Goal: Task Accomplishment & Management: Use online tool/utility

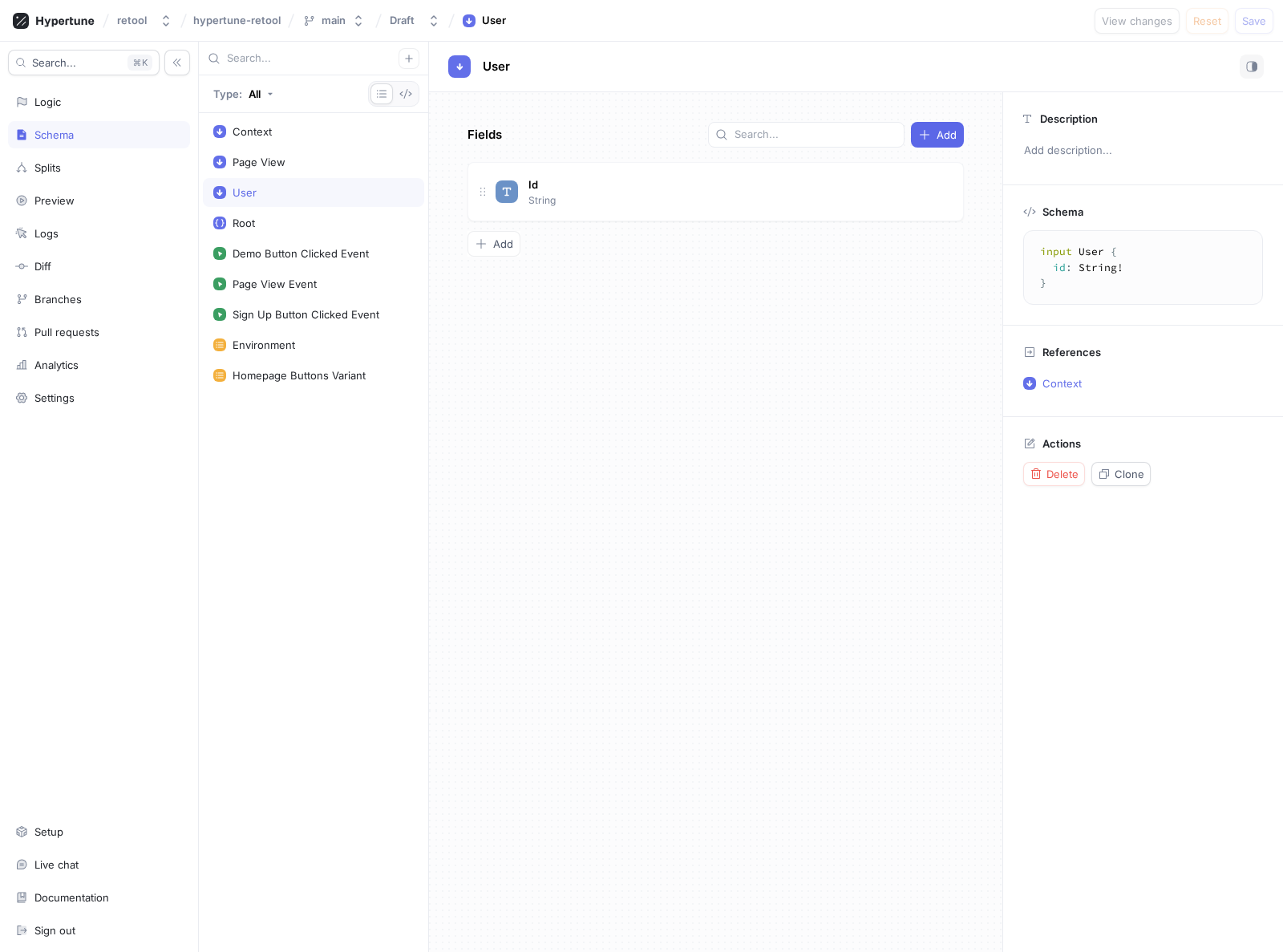
click at [533, 334] on div "Fields Add Id String To pick up a draggable item, press the space bar. While dr…" at bounding box center [715, 522] width 574 height 860
click at [67, 106] on div "Logic" at bounding box center [99, 102] width 168 height 13
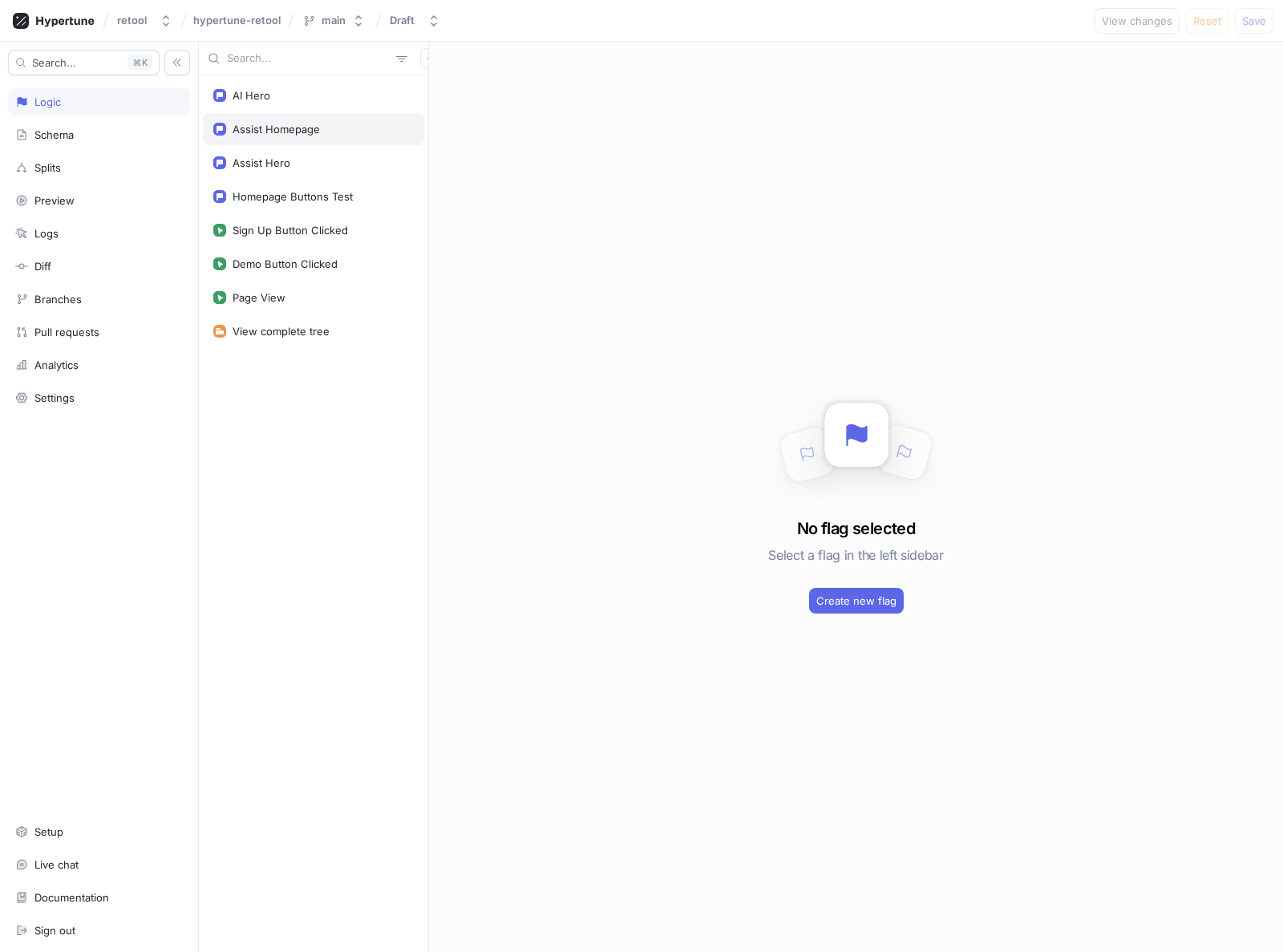
click at [257, 134] on div "Assist Homepage" at bounding box center [276, 129] width 87 height 13
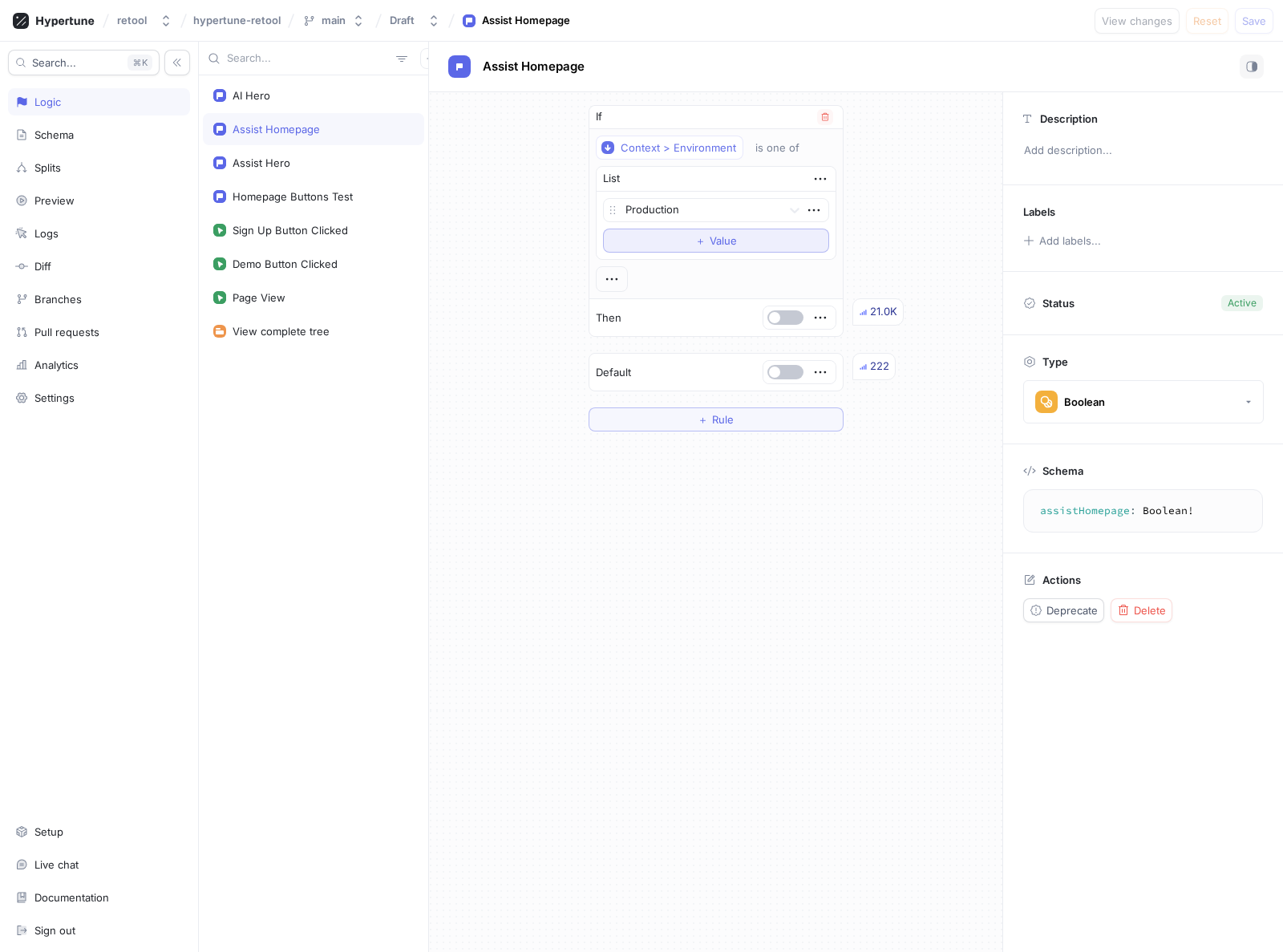
click at [715, 239] on span "Value" at bounding box center [723, 241] width 28 height 10
click at [692, 238] on div at bounding box center [700, 238] width 150 height 20
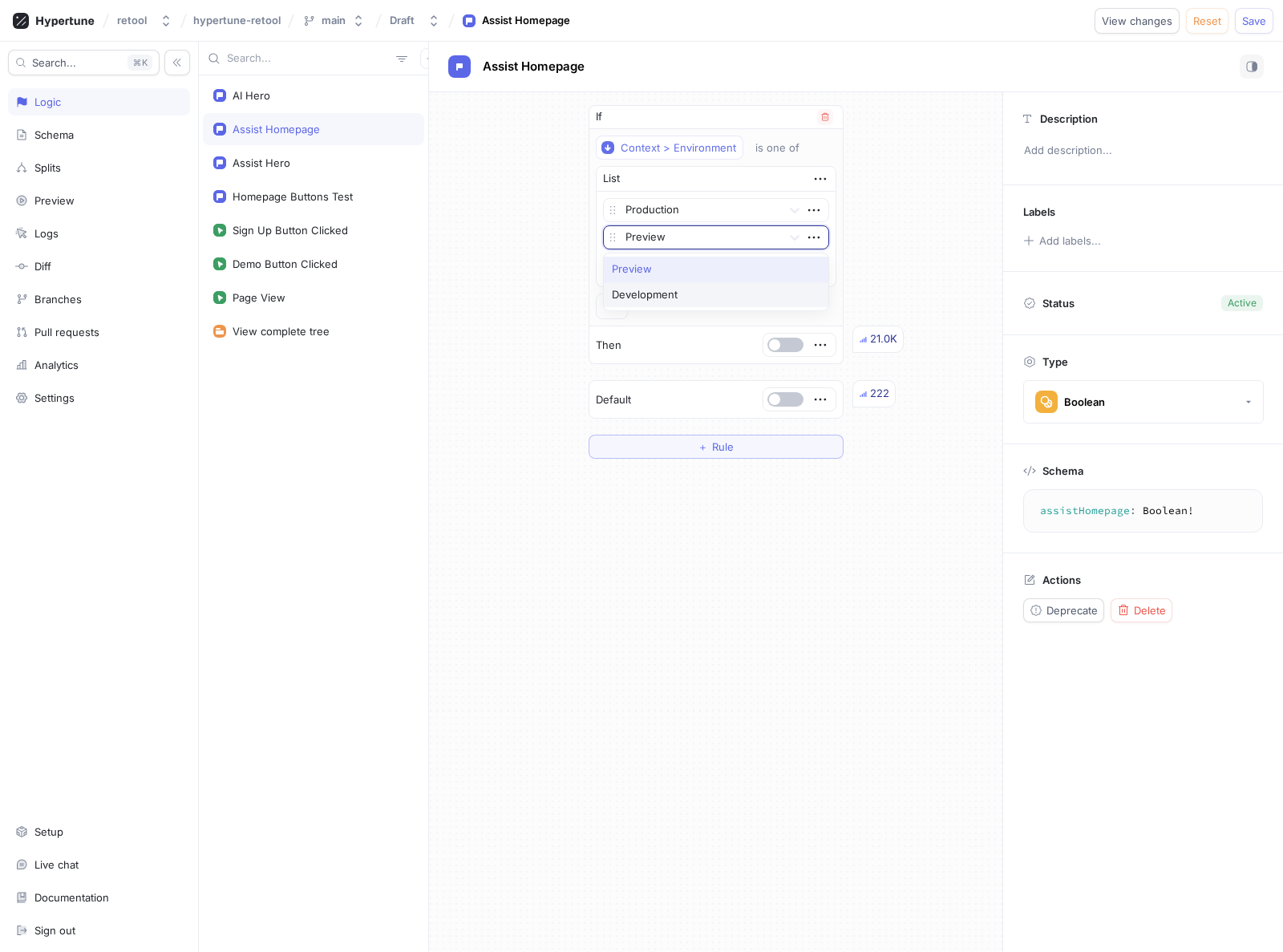
click at [636, 300] on div "Development" at bounding box center [716, 295] width 225 height 26
click at [815, 236] on icon "button" at bounding box center [814, 238] width 18 height 18
click at [849, 264] on p "Delete" at bounding box center [844, 267] width 32 height 16
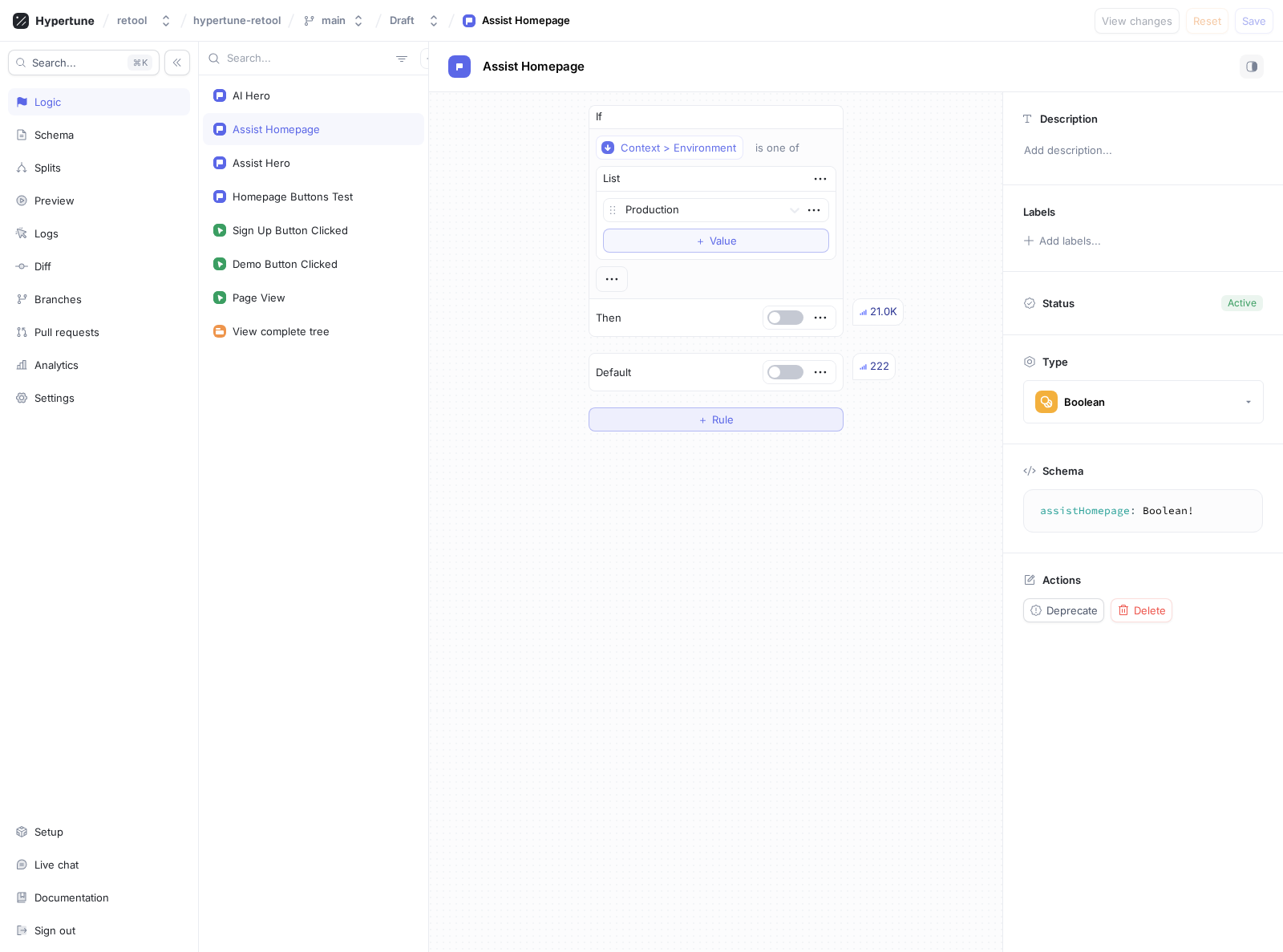
click at [688, 419] on button "＋ Rule" at bounding box center [715, 420] width 255 height 24
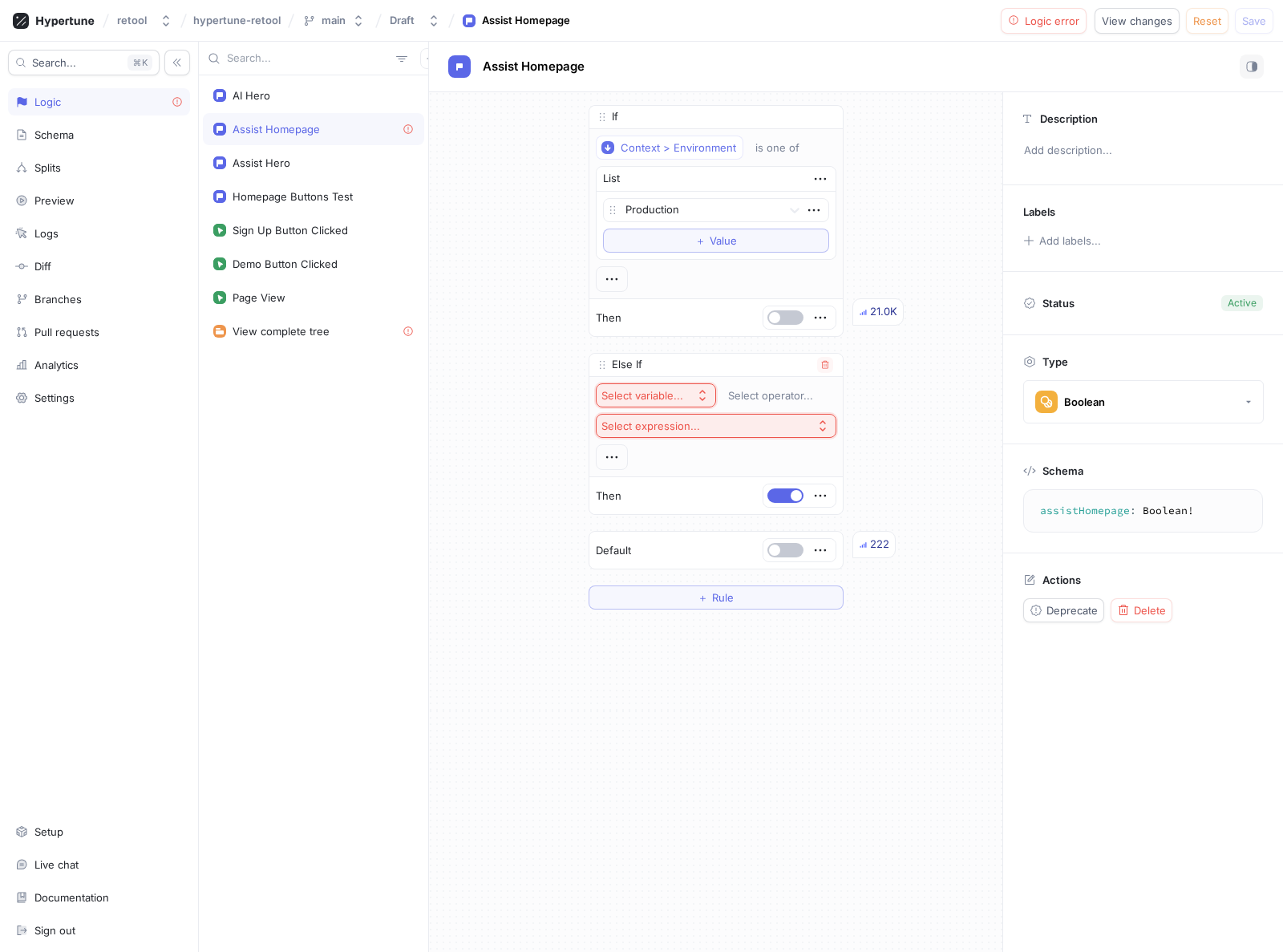
click at [670, 398] on div "Select variable..." at bounding box center [642, 395] width 82 height 14
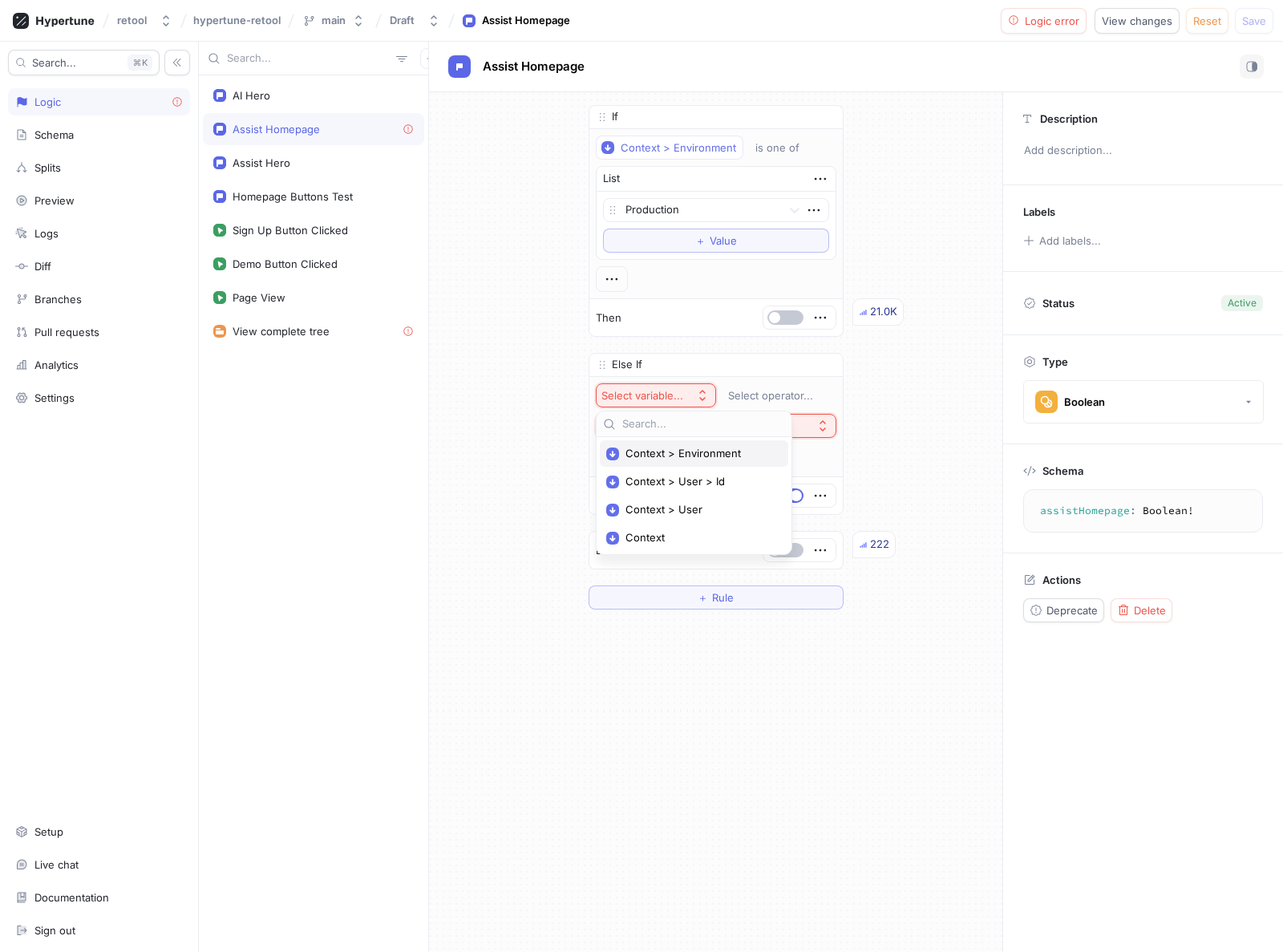
click at [671, 455] on span "Context > Environment" at bounding box center [700, 453] width 148 height 14
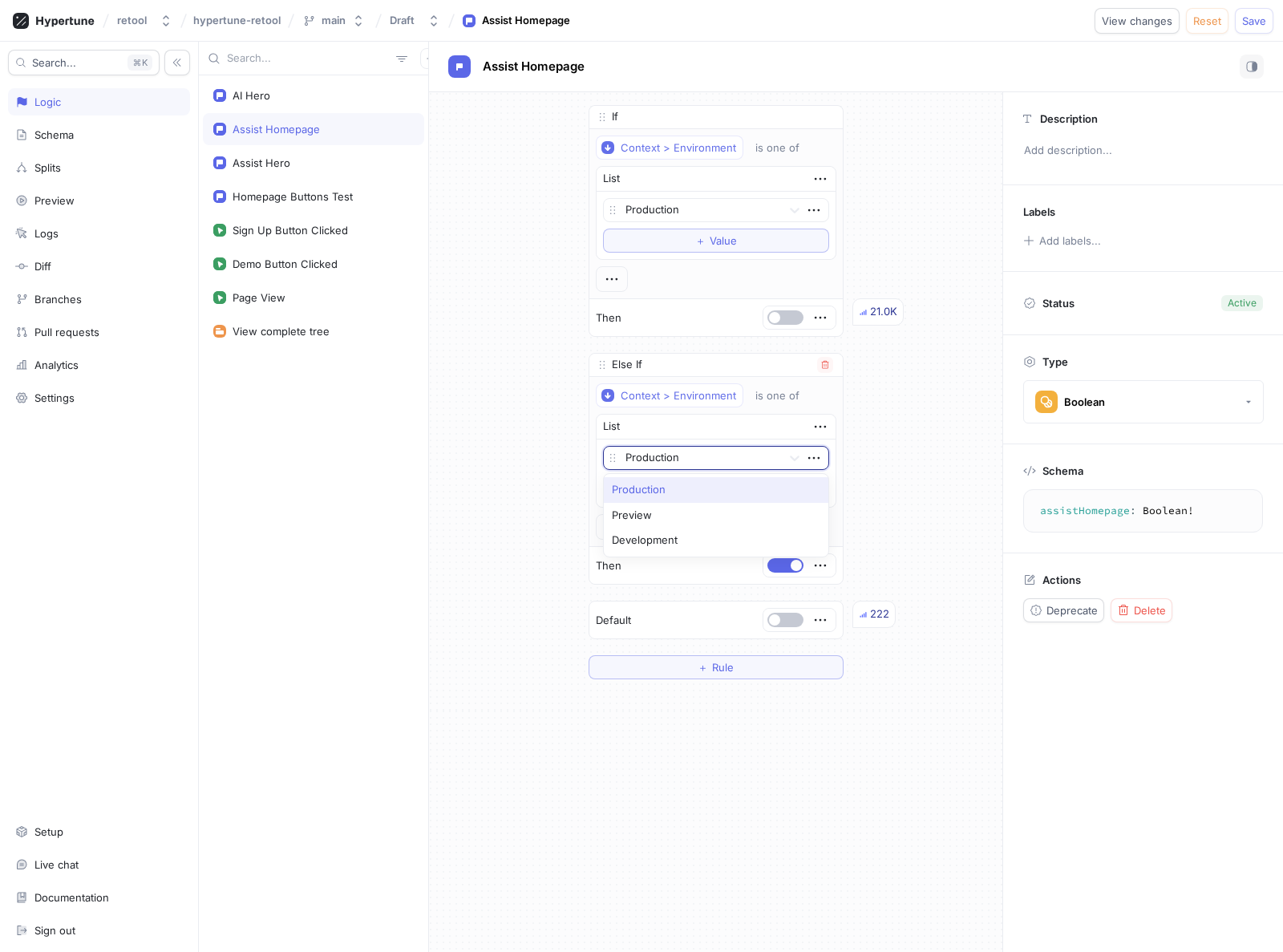
drag, startPoint x: 632, startPoint y: 460, endPoint x: 656, endPoint y: 465, distance: 24.5
click at [634, 459] on div at bounding box center [700, 459] width 150 height 20
click at [648, 536] on div "Development" at bounding box center [716, 541] width 225 height 26
click at [1249, 21] on span "Save" at bounding box center [1255, 21] width 24 height 10
click at [259, 164] on div "Assist Hero" at bounding box center [261, 163] width 58 height 13
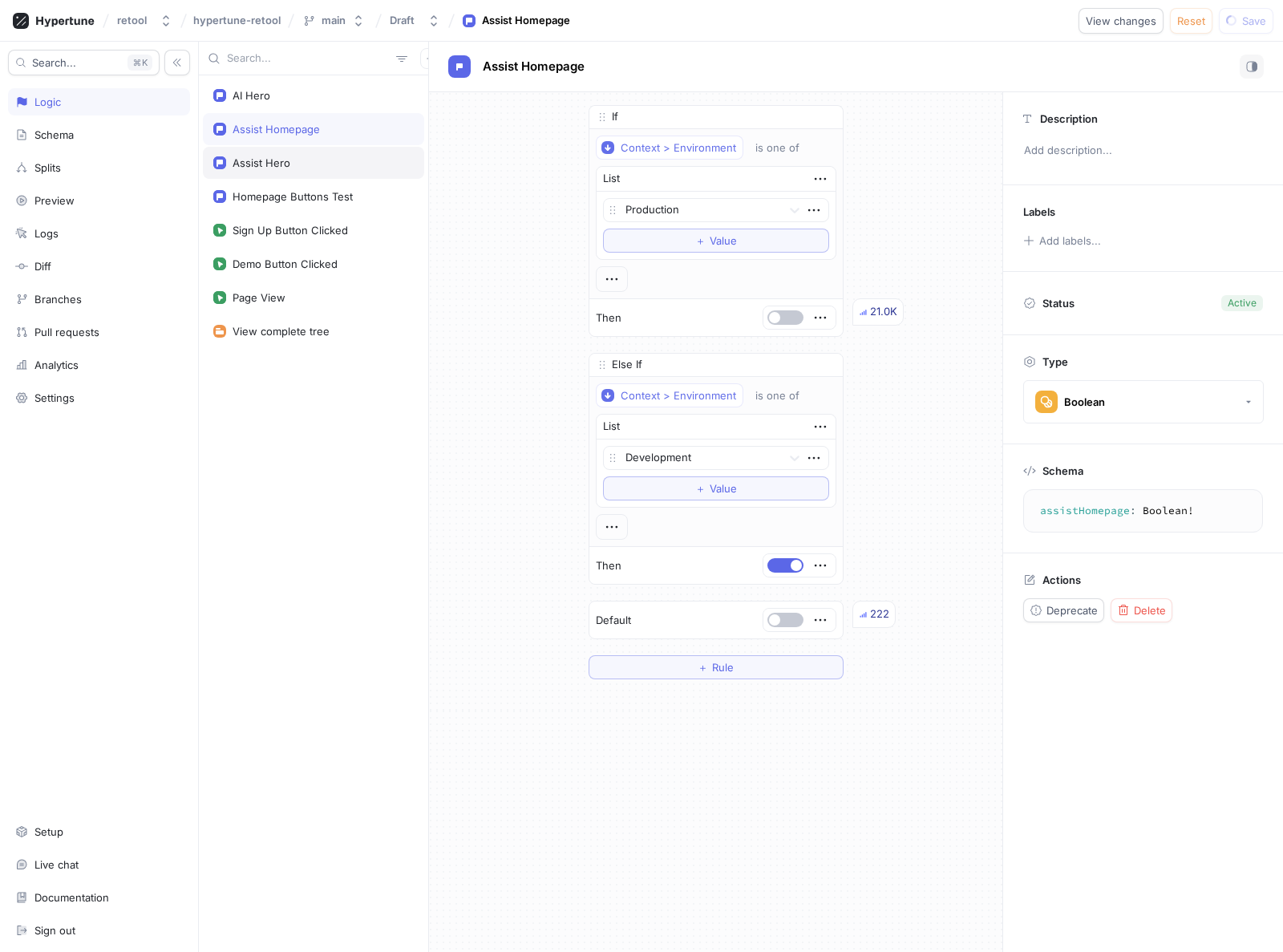
type textarea "assistHero: Boolean!"
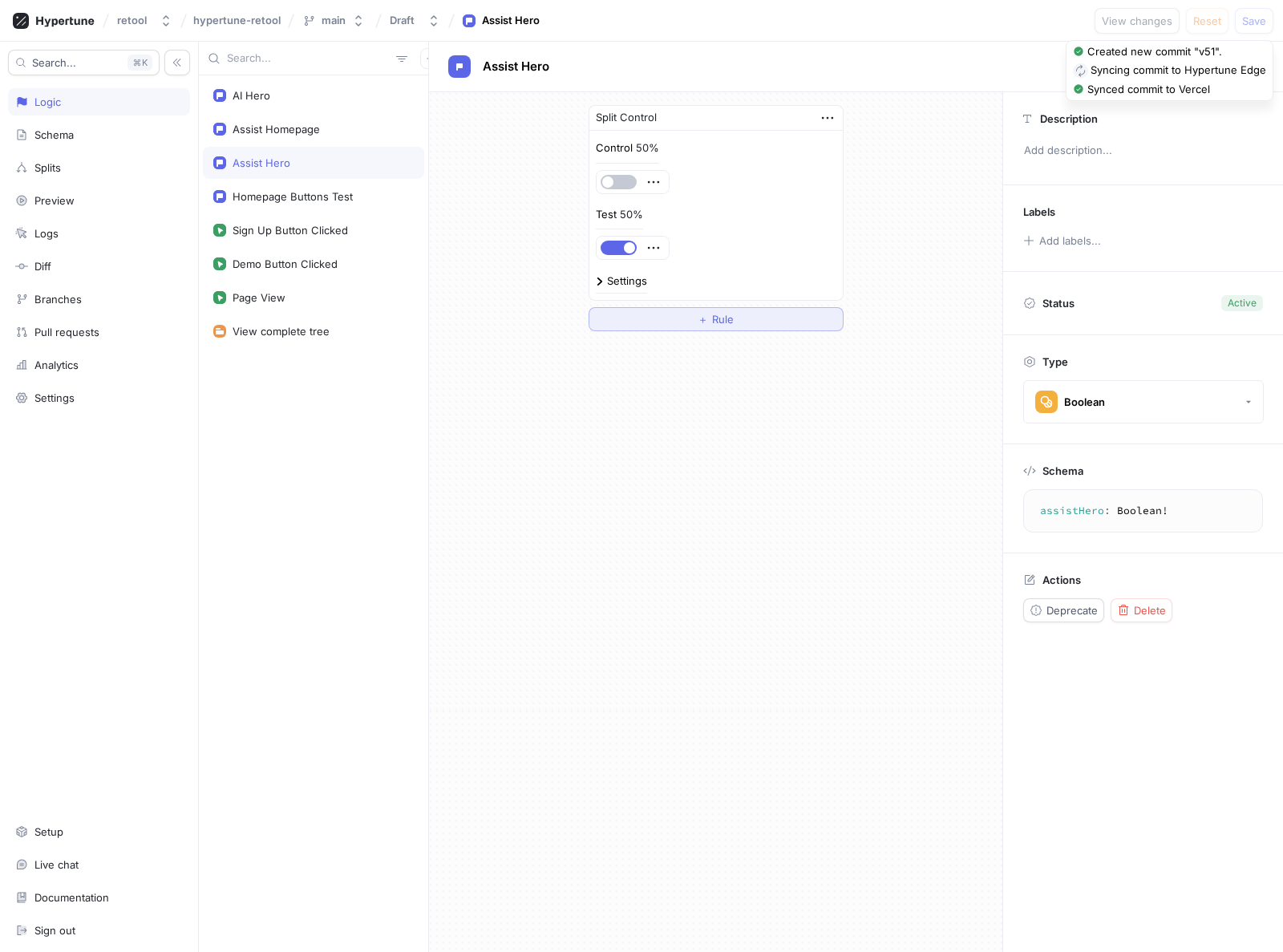
click at [705, 317] on span "＋" at bounding box center [703, 319] width 11 height 10
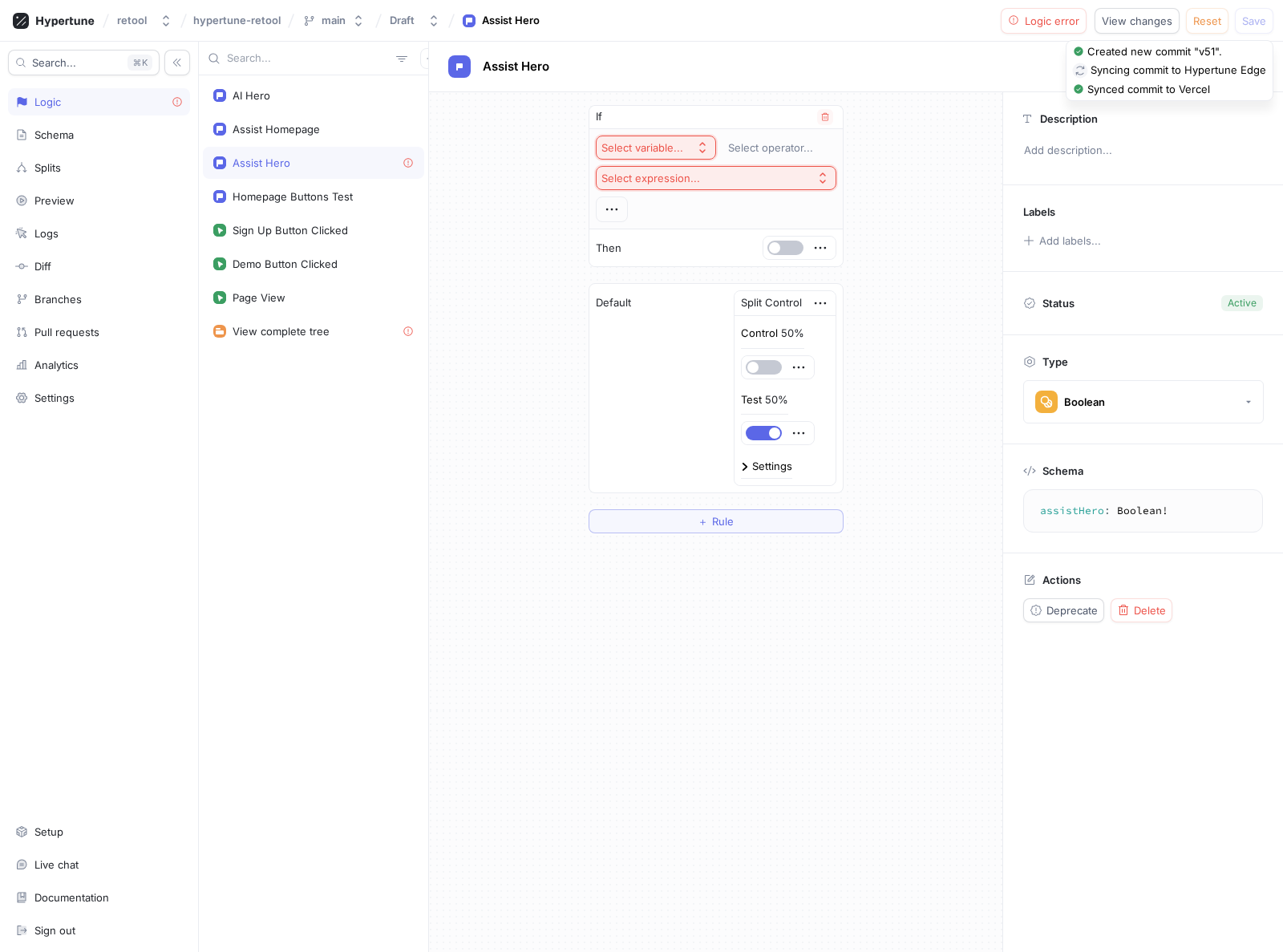
click at [682, 150] on div "Select variable..." at bounding box center [642, 147] width 82 height 14
click at [672, 208] on span "Context > Environment" at bounding box center [700, 205] width 148 height 14
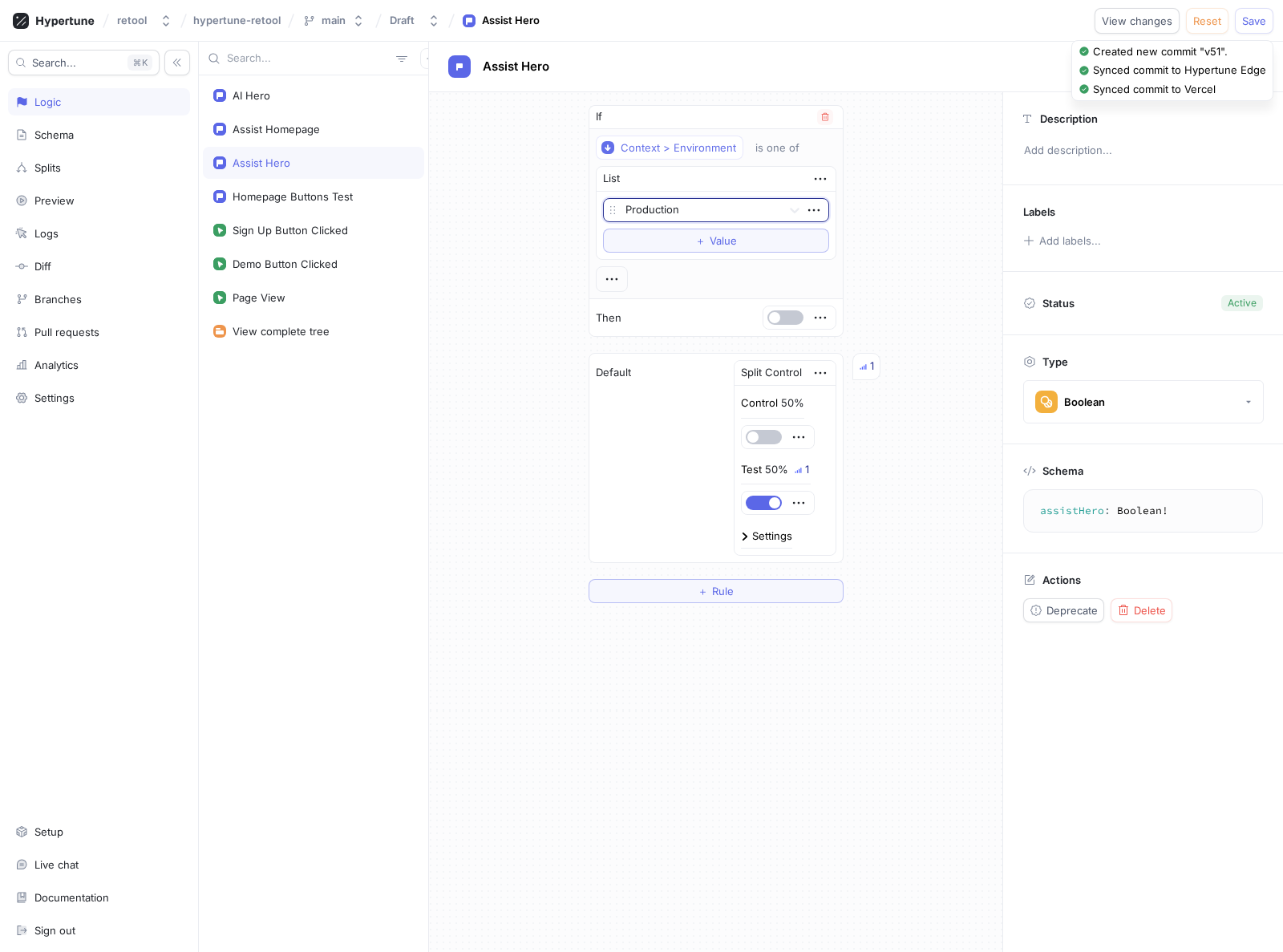
click at [674, 207] on div at bounding box center [700, 211] width 150 height 20
click at [651, 286] on div "Development" at bounding box center [716, 293] width 225 height 26
click at [1251, 19] on span "Save" at bounding box center [1255, 21] width 24 height 10
click at [917, 177] on div "If Context > Environment is one of List Development To pick up a draggable item…" at bounding box center [715, 354] width 574 height 524
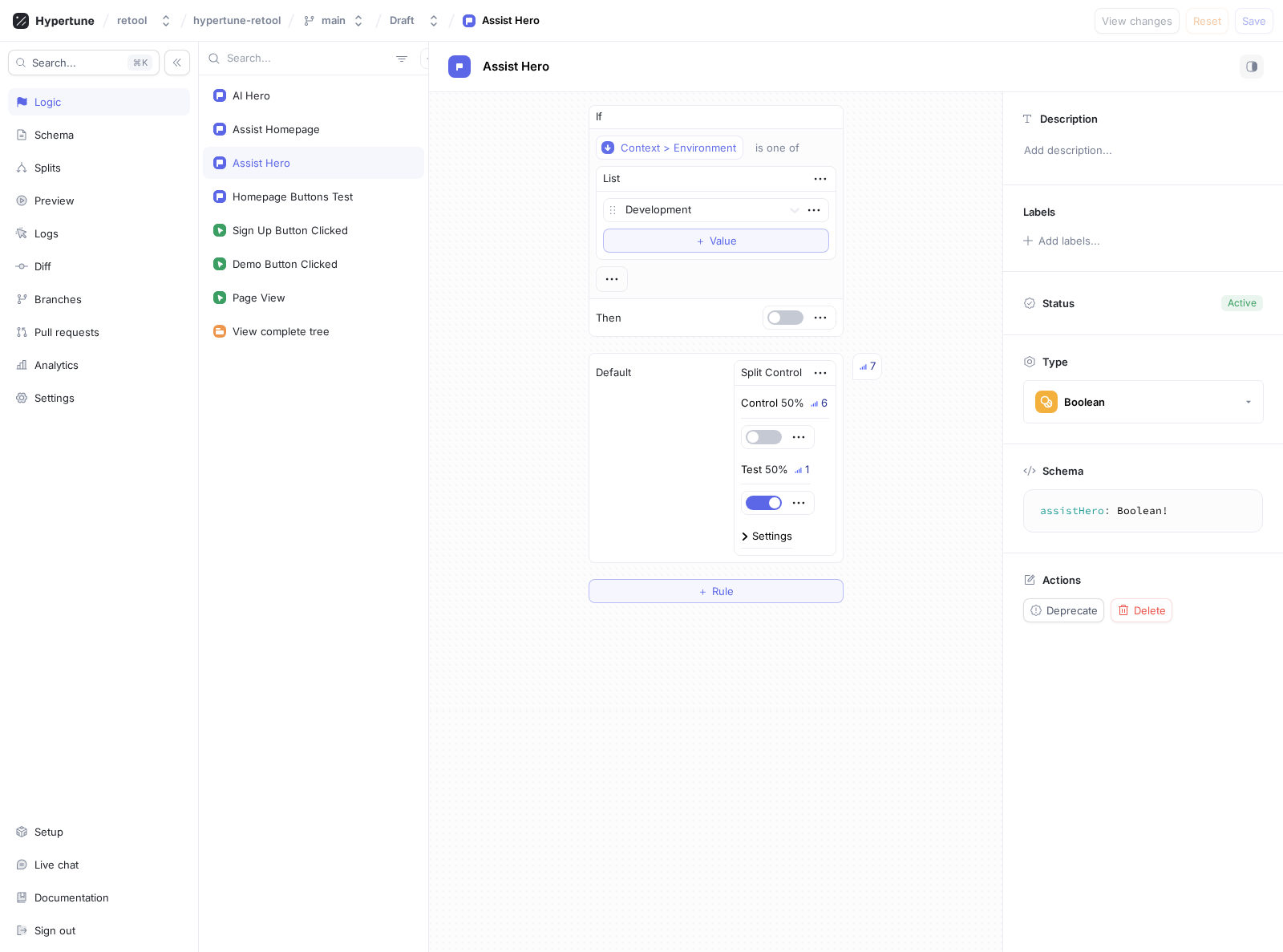
click at [473, 343] on div "If Context > Environment is one of List Development To pick up a draggable item…" at bounding box center [715, 354] width 574 height 524
click at [764, 207] on div at bounding box center [700, 211] width 150 height 20
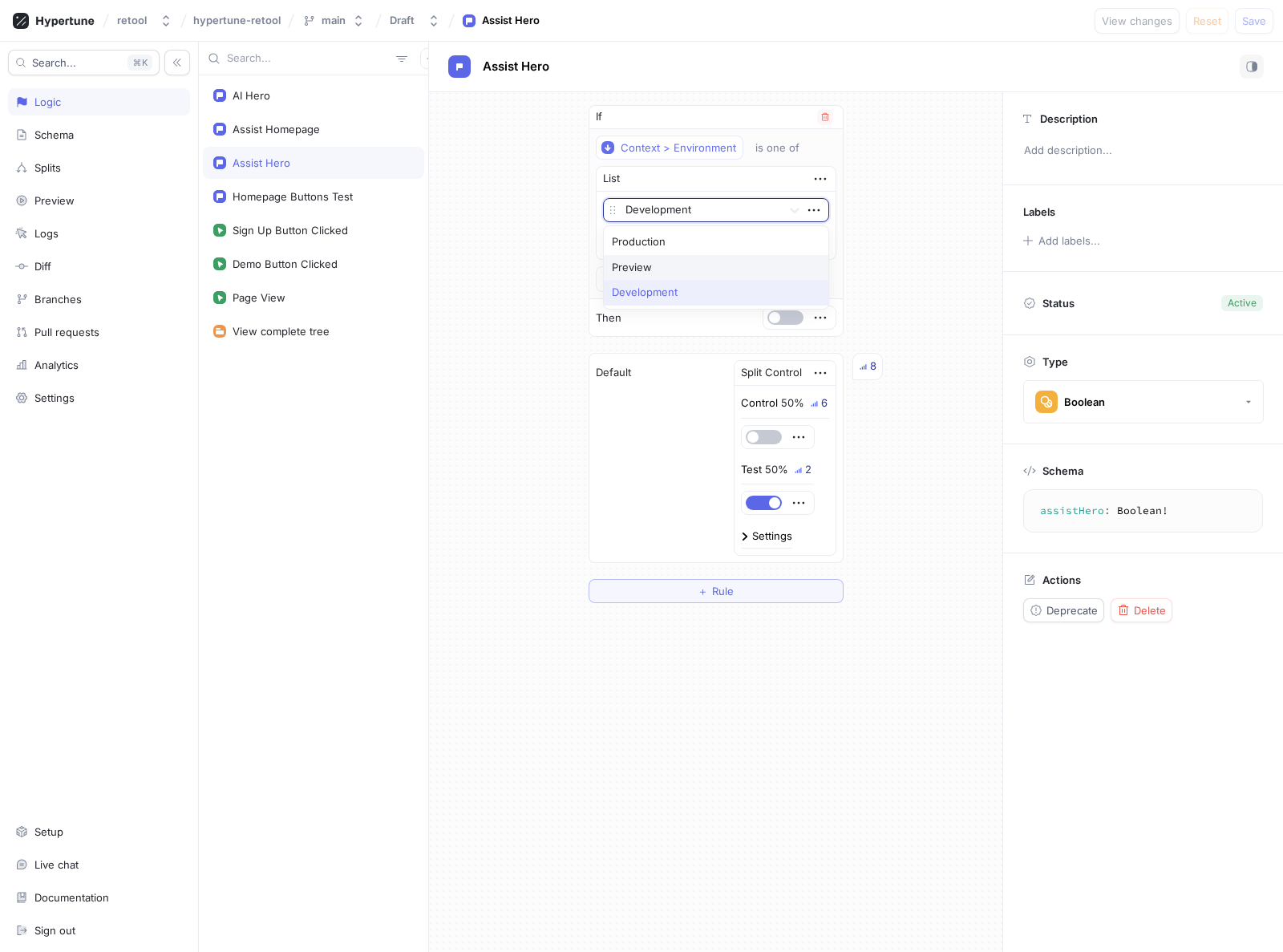
click at [676, 269] on div "Preview" at bounding box center [716, 268] width 225 height 26
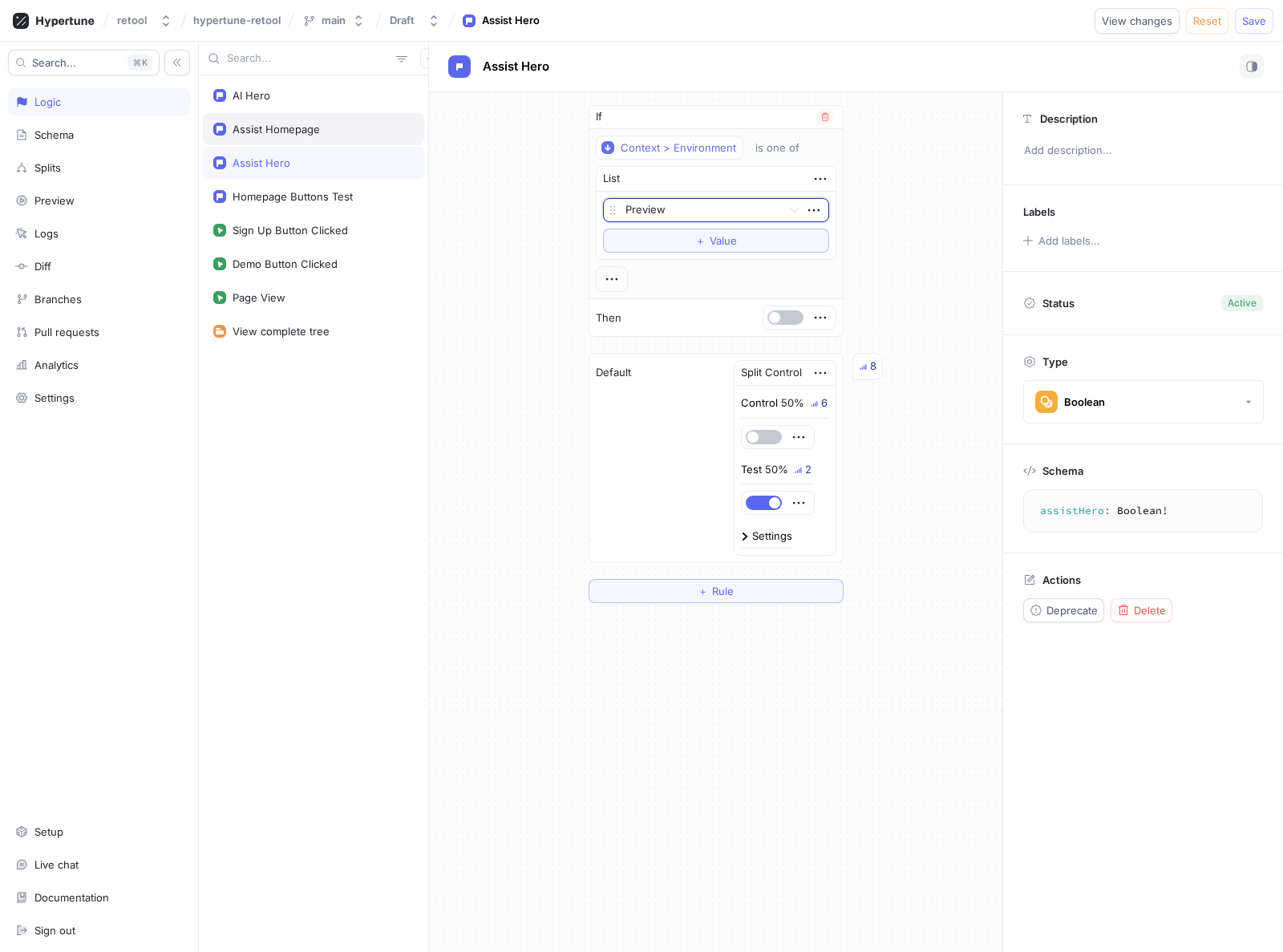
click at [250, 124] on div "Assist Homepage" at bounding box center [276, 129] width 87 height 13
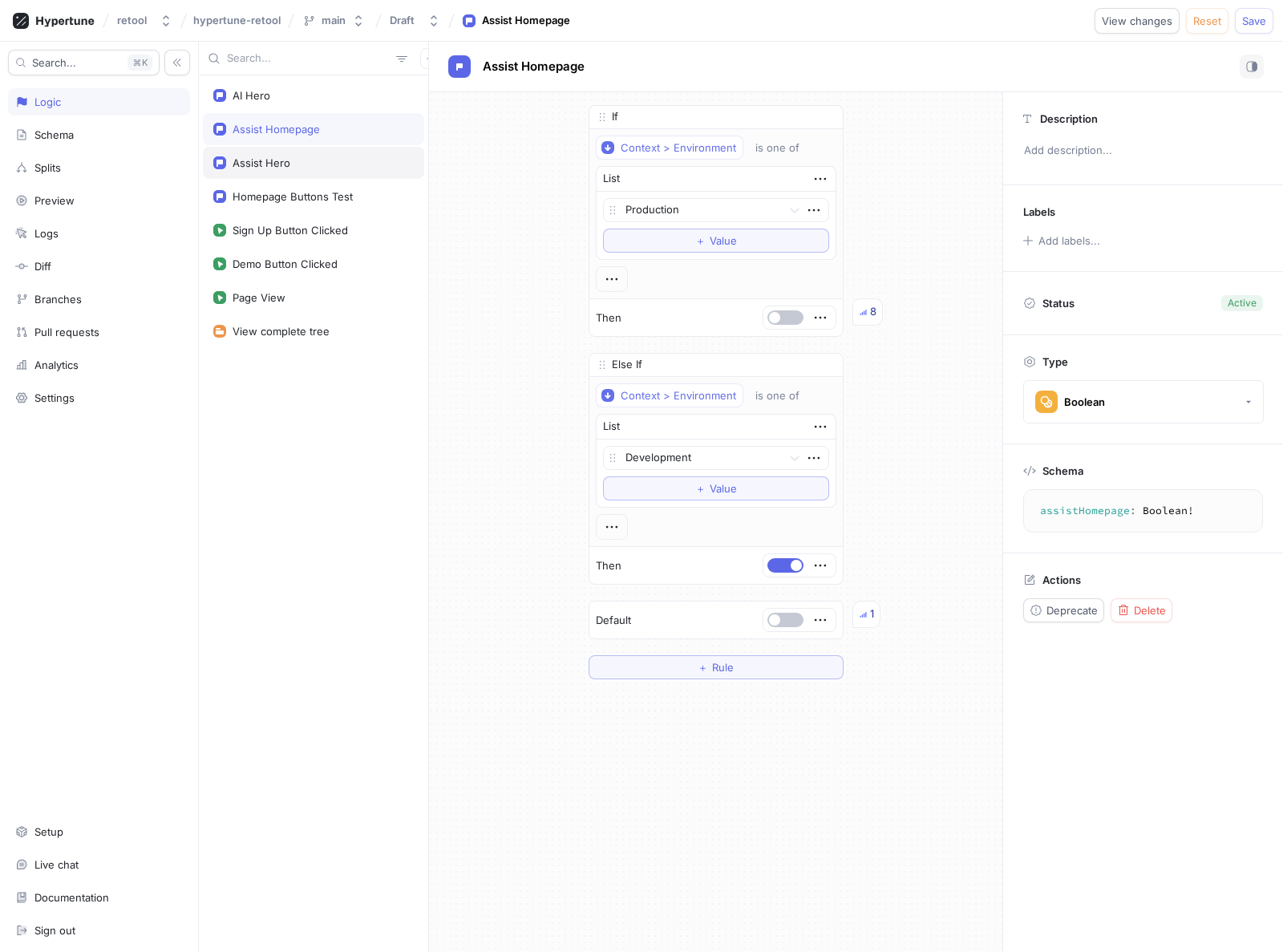
click at [296, 161] on div "Assist Hero" at bounding box center [313, 163] width 200 height 13
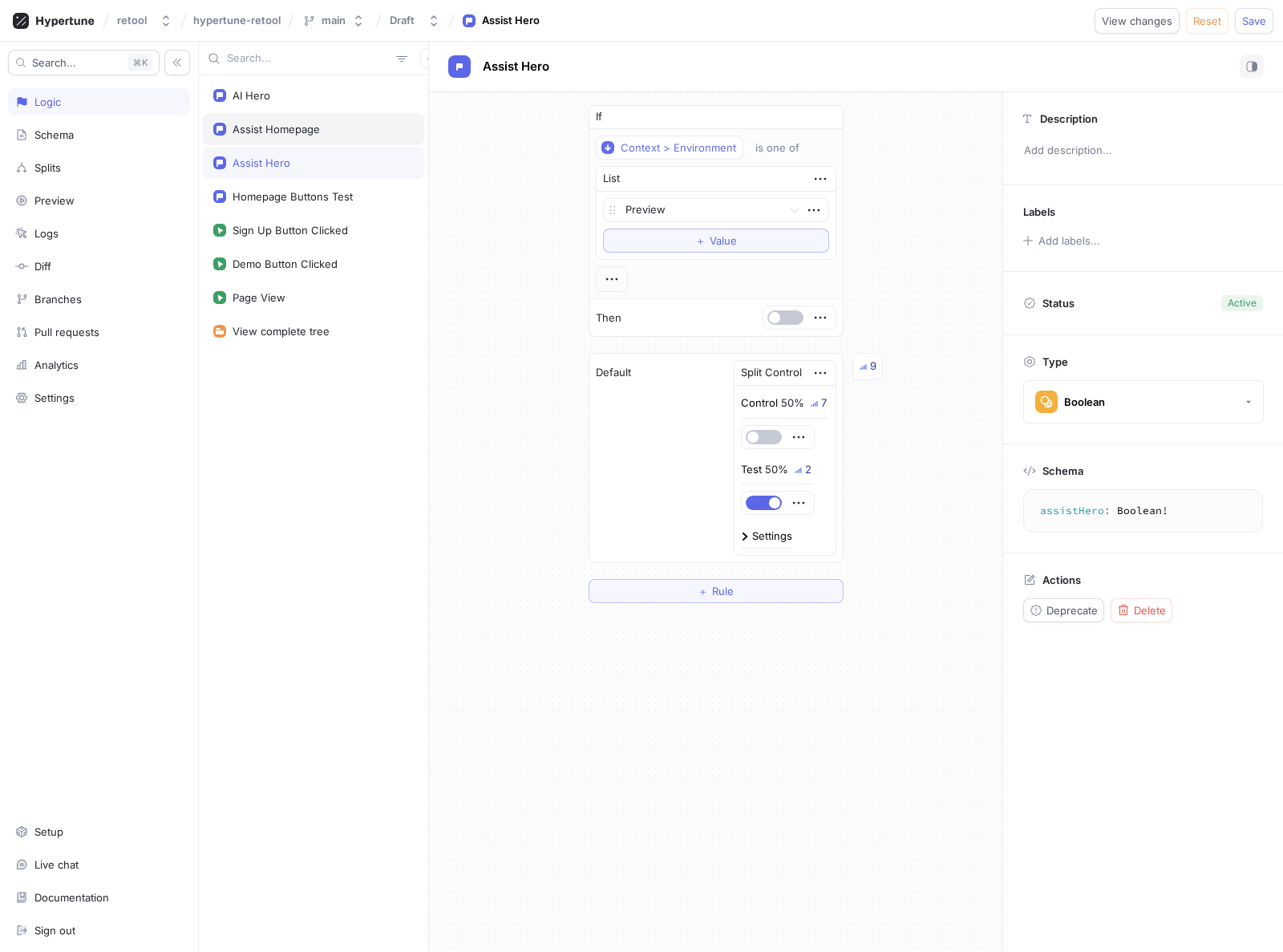
click at [295, 137] on div "Assist Homepage" at bounding box center [313, 129] width 221 height 32
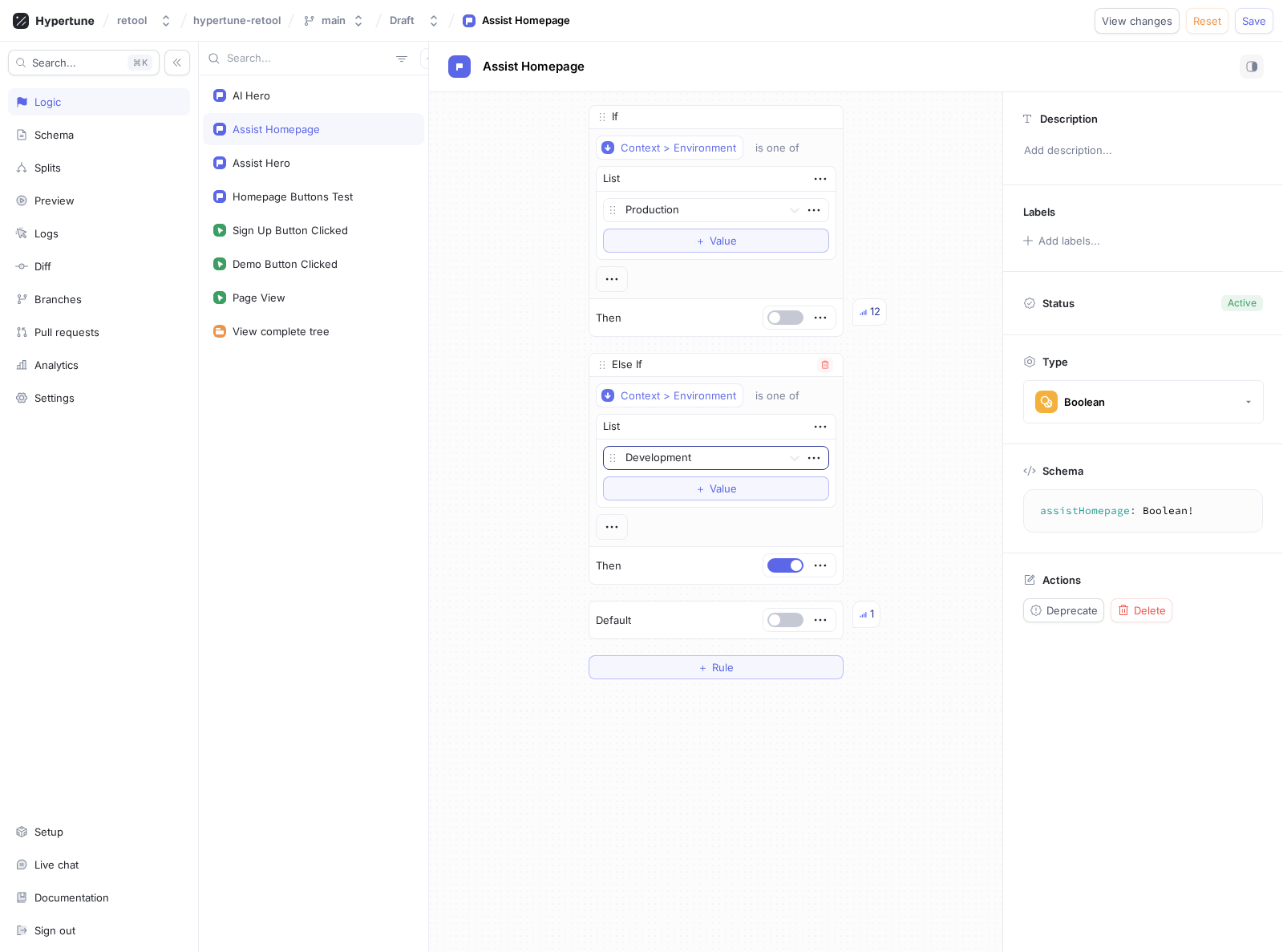
click at [722, 455] on div at bounding box center [700, 459] width 150 height 20
click at [653, 520] on div "Preview" at bounding box center [716, 516] width 225 height 26
click at [1255, 24] on span "Save" at bounding box center [1255, 21] width 24 height 10
click at [487, 239] on div "If Context > Environment is one of List Production To pick up a draggable item,…" at bounding box center [715, 391] width 574 height 600
click at [697, 393] on div "Context > Environment" at bounding box center [679, 395] width 116 height 14
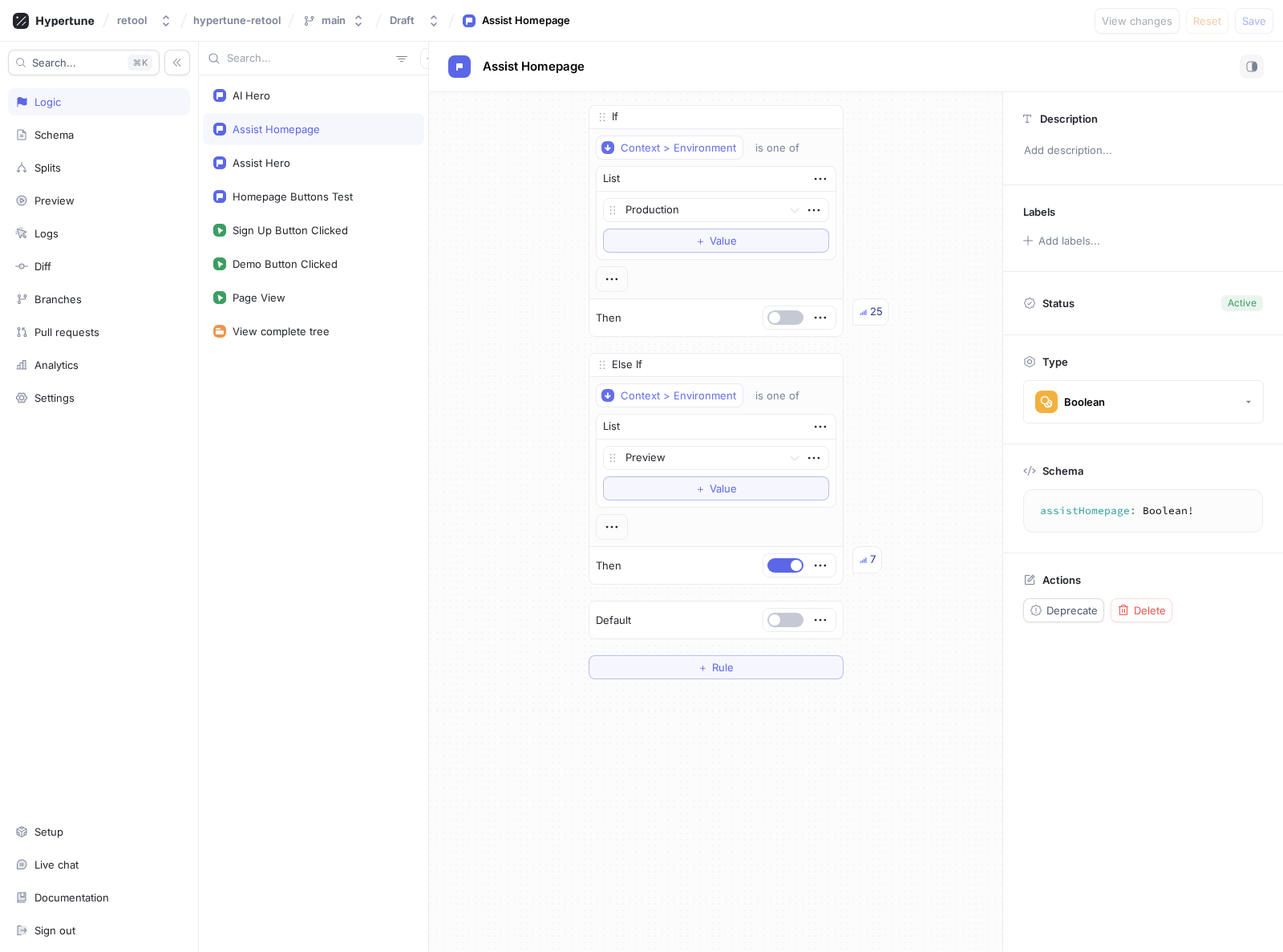
click at [515, 476] on div "If Context > Environment is one of List Production To pick up a draggable item,…" at bounding box center [715, 391] width 574 height 600
click at [536, 509] on div "If Context > Environment is one of List Production To pick up a draggable item,…" at bounding box center [715, 391] width 574 height 600
click at [283, 167] on div "Assist Hero" at bounding box center [261, 163] width 58 height 13
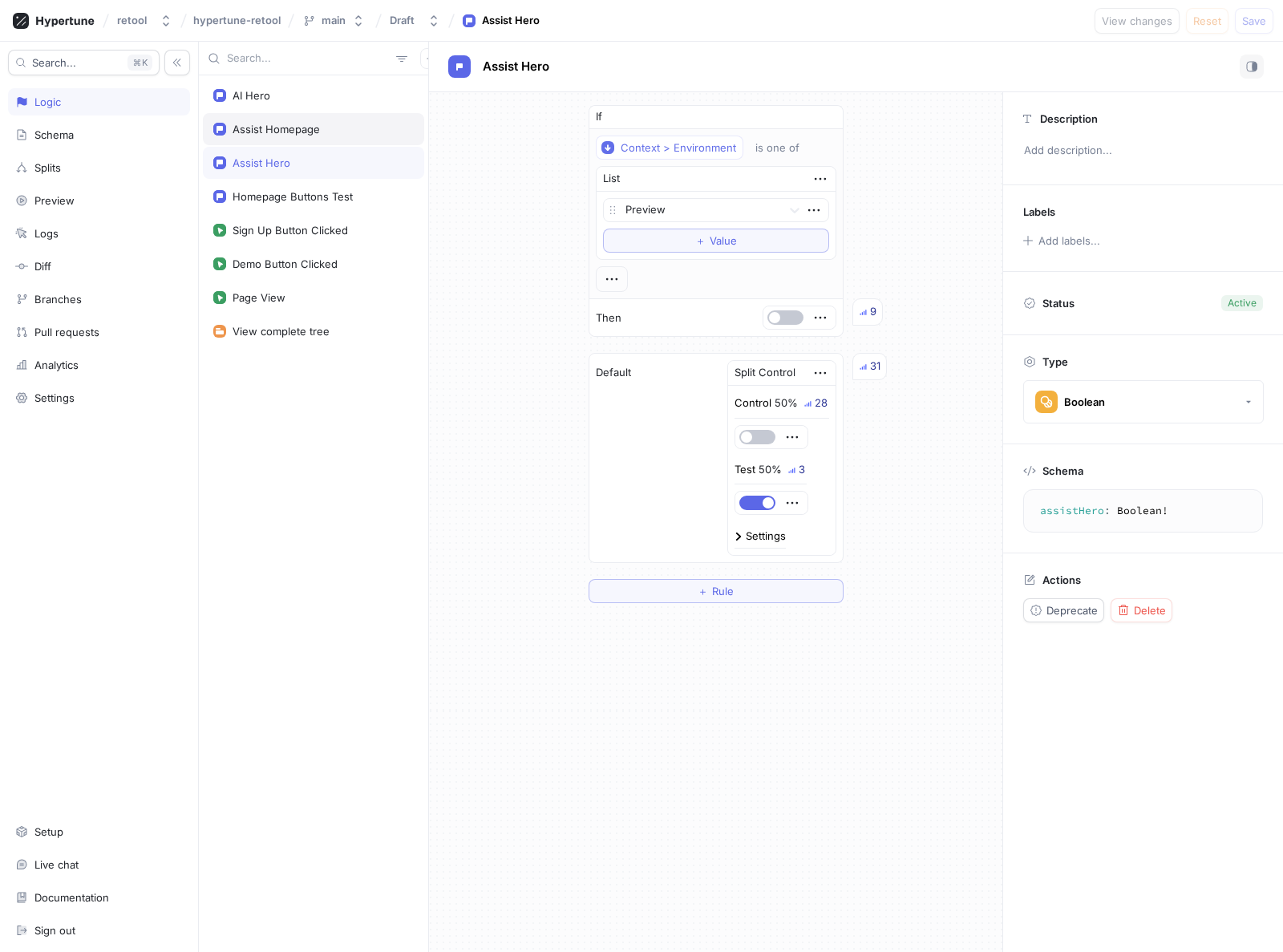
click at [292, 133] on div "Assist Homepage" at bounding box center [276, 129] width 87 height 13
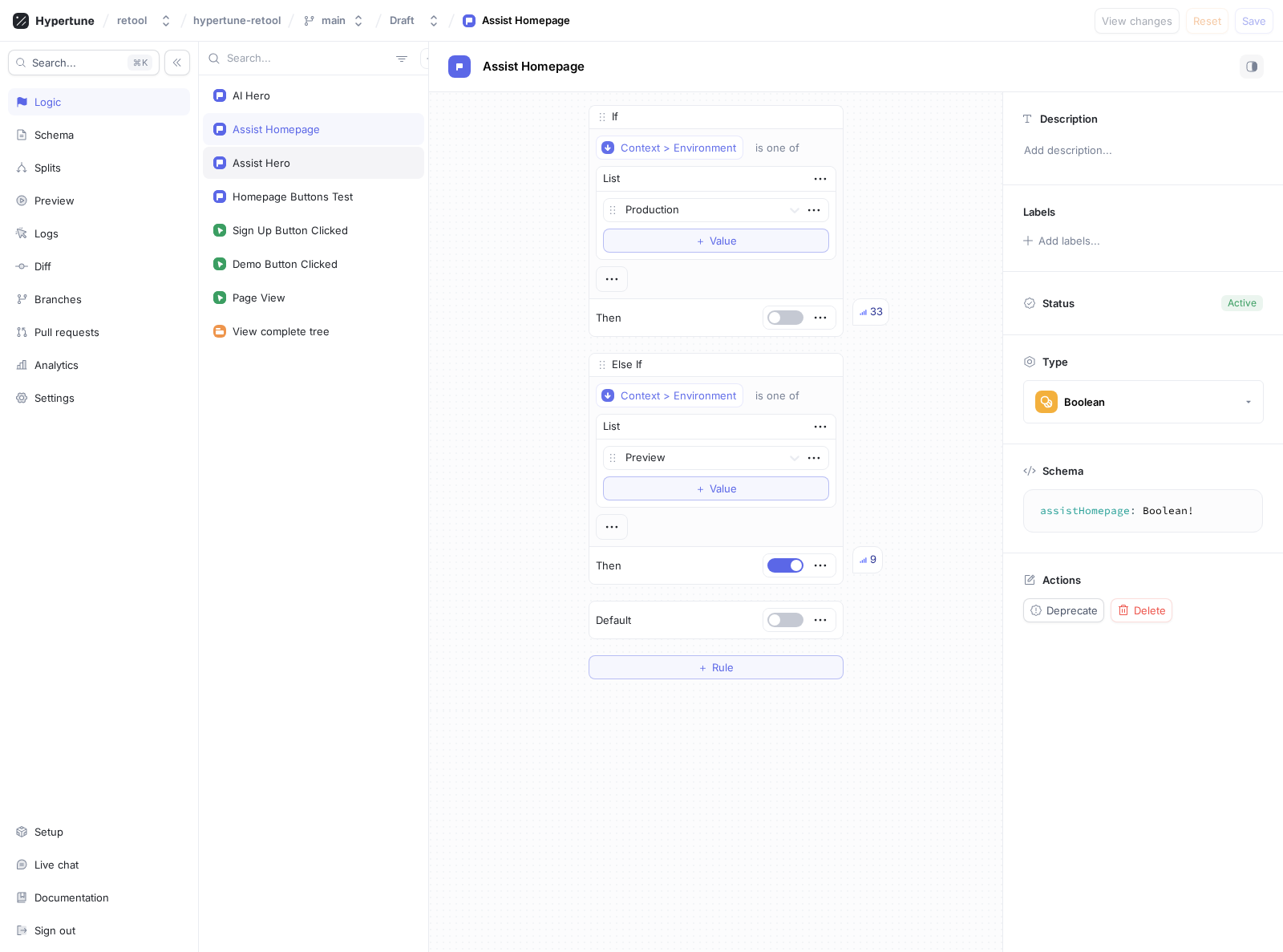
click at [276, 159] on div "Assist Hero" at bounding box center [261, 163] width 58 height 13
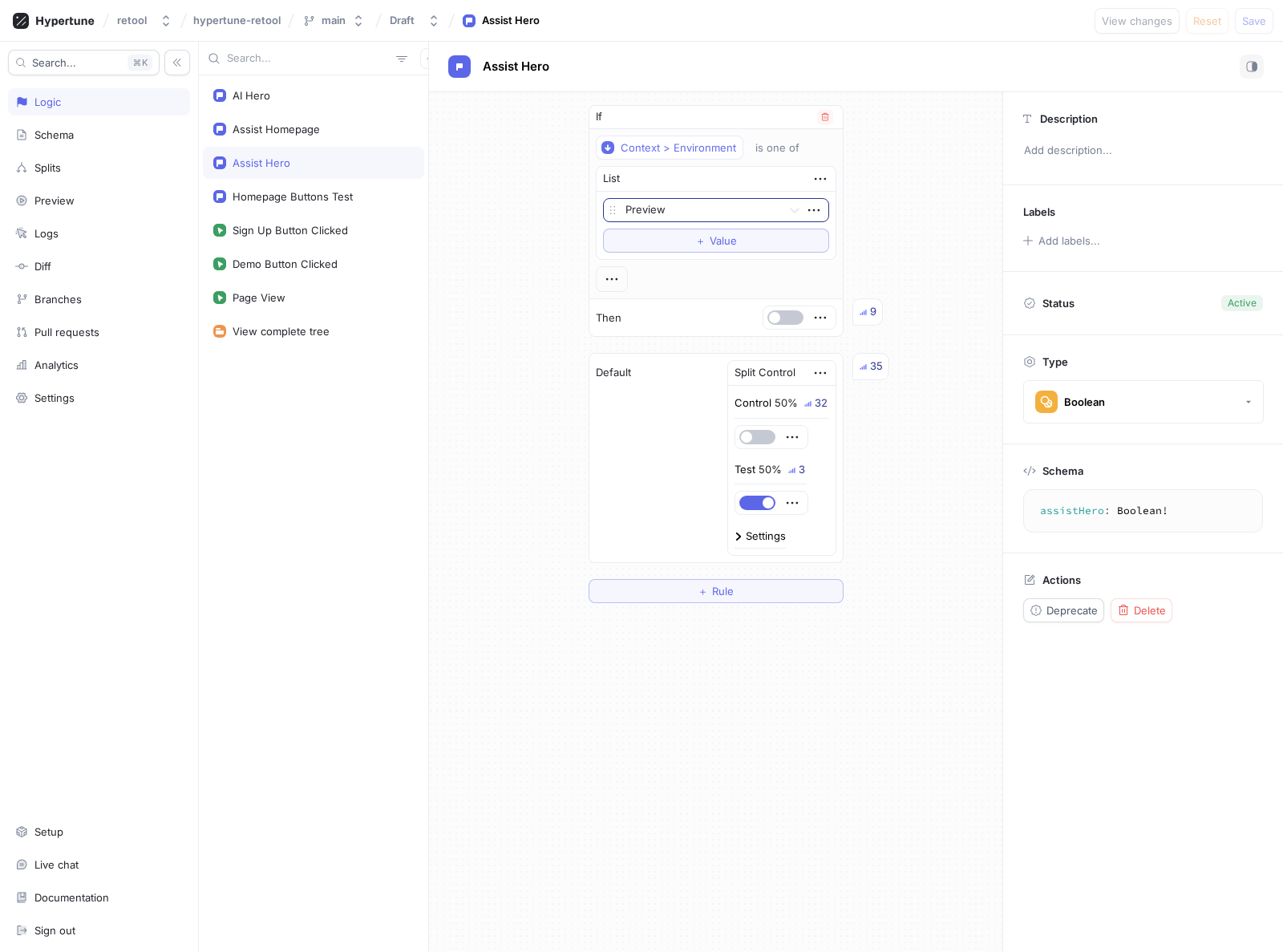
click at [713, 207] on div at bounding box center [700, 211] width 150 height 20
click at [505, 232] on div "If Context > Environment is one of List Production, 1 of 3. 3 results available…" at bounding box center [715, 354] width 574 height 524
click at [725, 237] on span "Value" at bounding box center [723, 241] width 28 height 10
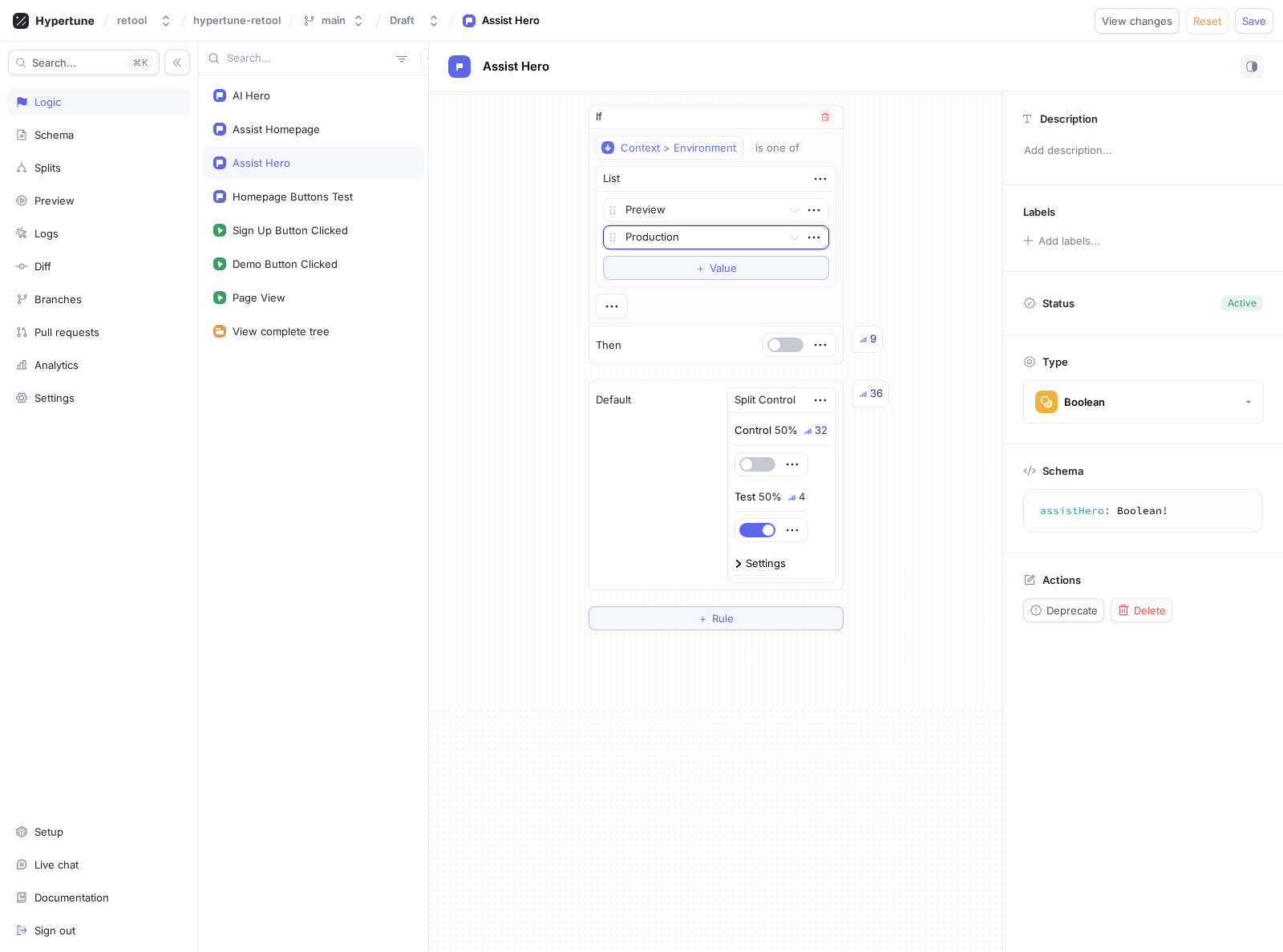
drag, startPoint x: 697, startPoint y: 240, endPoint x: 688, endPoint y: 244, distance: 9.8
click at [698, 239] on div at bounding box center [700, 238] width 150 height 20
click at [650, 289] on div "Development" at bounding box center [716, 295] width 225 height 26
click at [773, 343] on span "button" at bounding box center [775, 345] width 11 height 11
click at [501, 212] on div "If Context > Environment is one of List Preview Development To pick up a dragga…" at bounding box center [715, 367] width 574 height 551
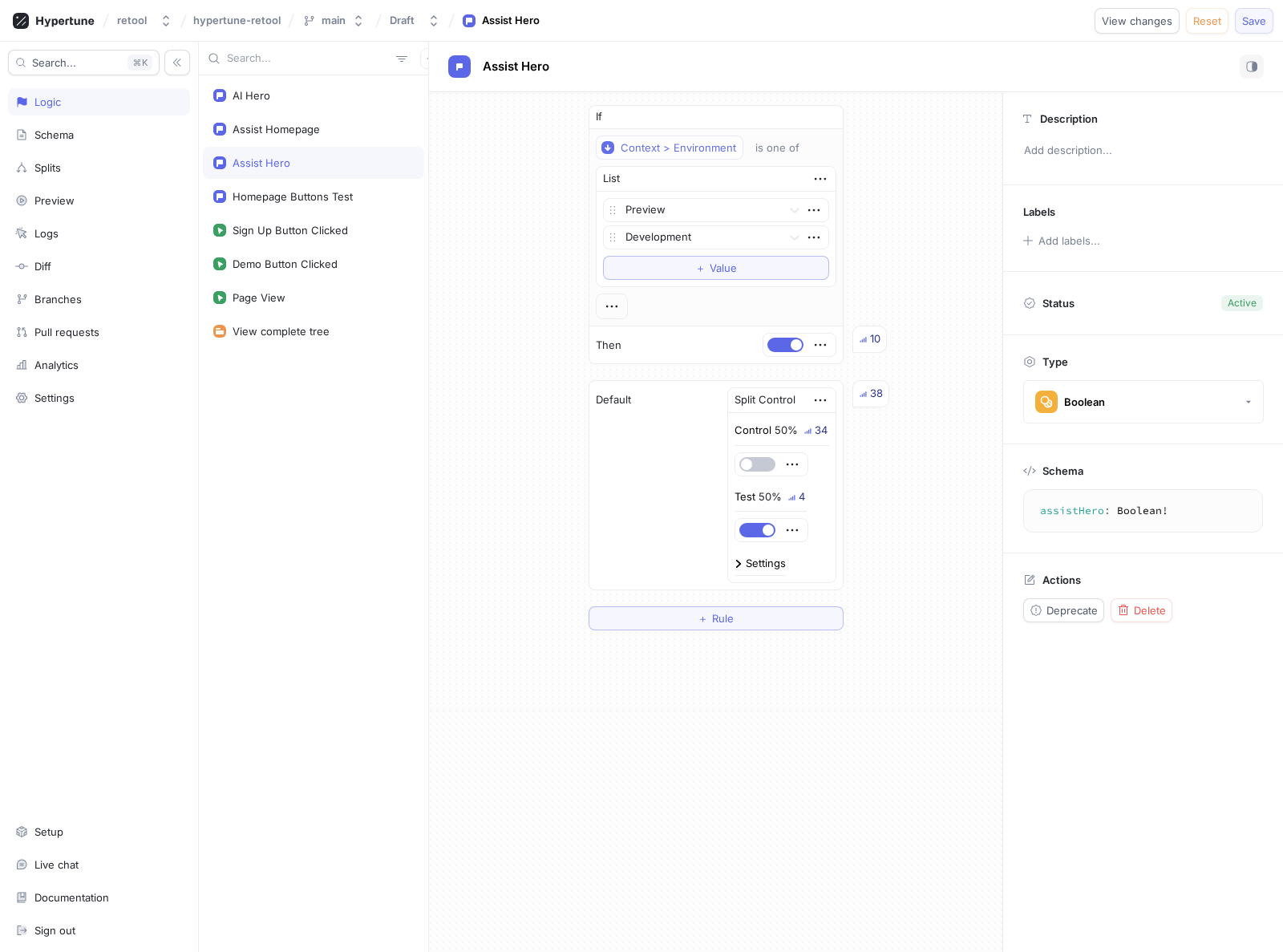
click at [1252, 22] on span "Save" at bounding box center [1255, 21] width 24 height 10
click at [255, 125] on div "Assist Homepage" at bounding box center [276, 129] width 87 height 13
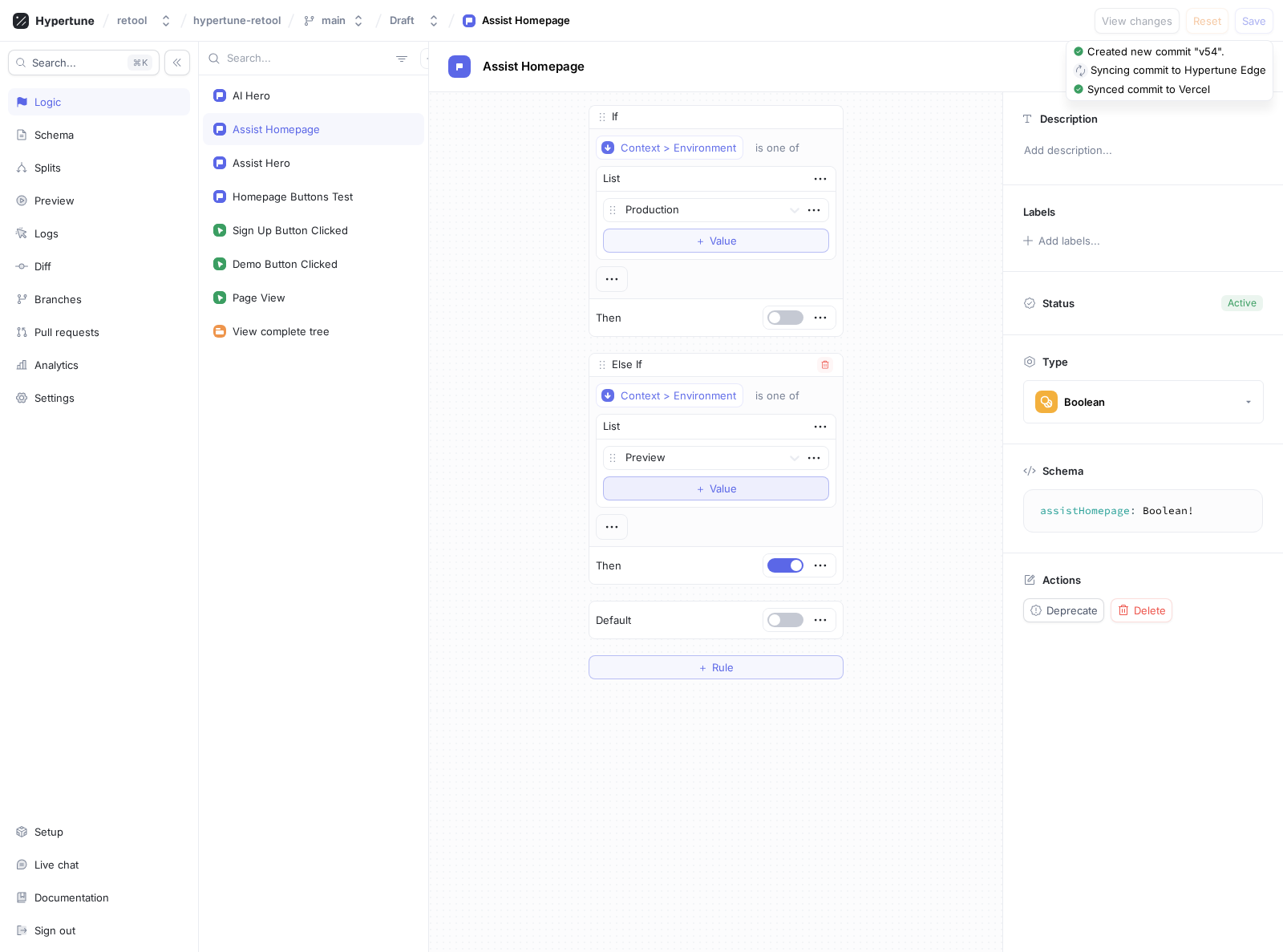
click at [740, 494] on button "＋ Value" at bounding box center [716, 488] width 226 height 24
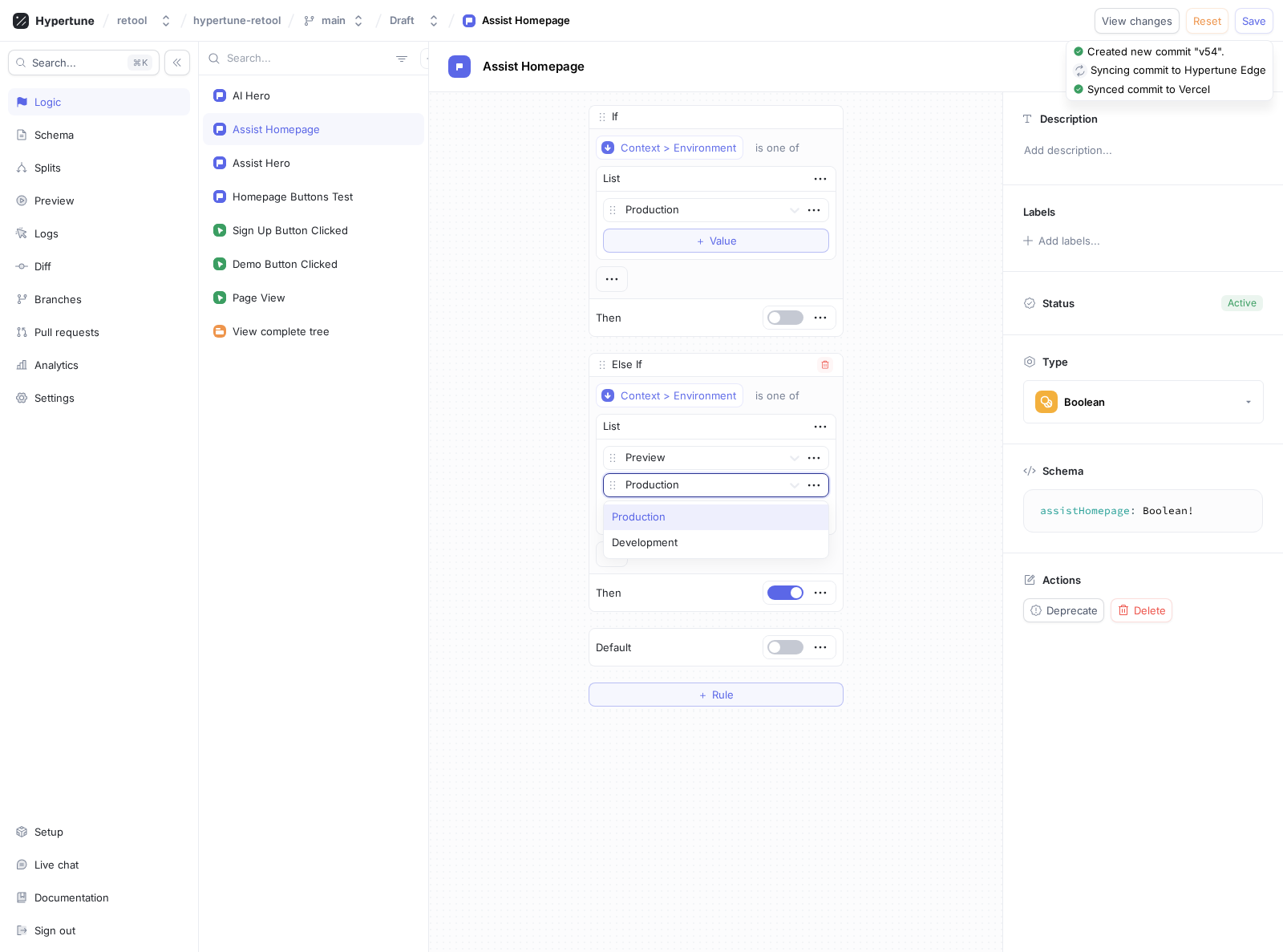
click at [693, 482] on div at bounding box center [700, 486] width 150 height 20
click at [644, 544] on div "Development" at bounding box center [716, 544] width 225 height 26
click at [448, 499] on div "If Context > Environment is one of List Production To pick up a draggable item,…" at bounding box center [715, 405] width 574 height 627
click at [1261, 20] on span "Save" at bounding box center [1255, 21] width 24 height 10
click at [893, 226] on div "If Context > Environment is one of List Production To pick up a draggable item,…" at bounding box center [715, 405] width 574 height 627
